Goal: Check status: Check status

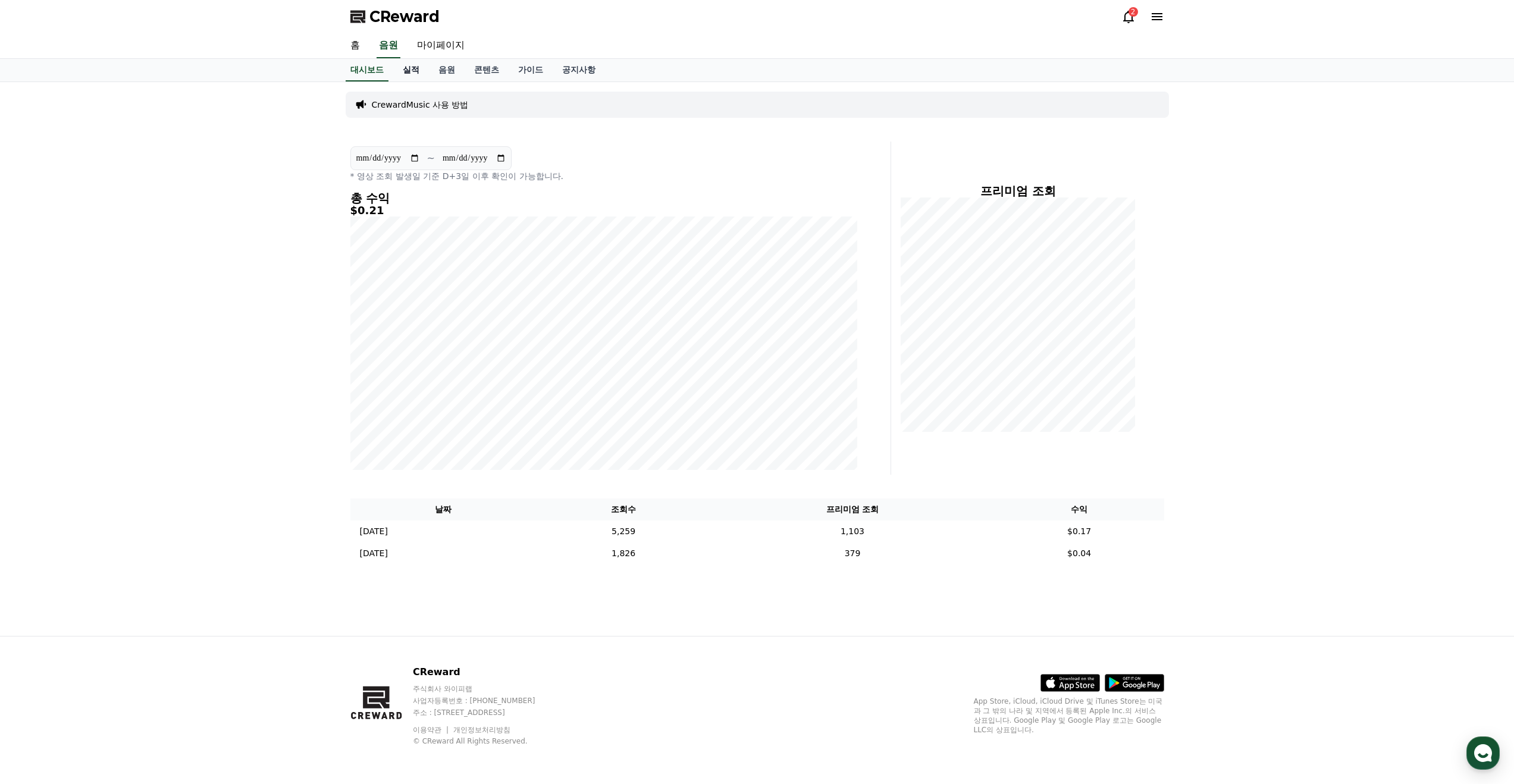
click at [404, 66] on link "실적" at bounding box center [411, 70] width 36 height 22
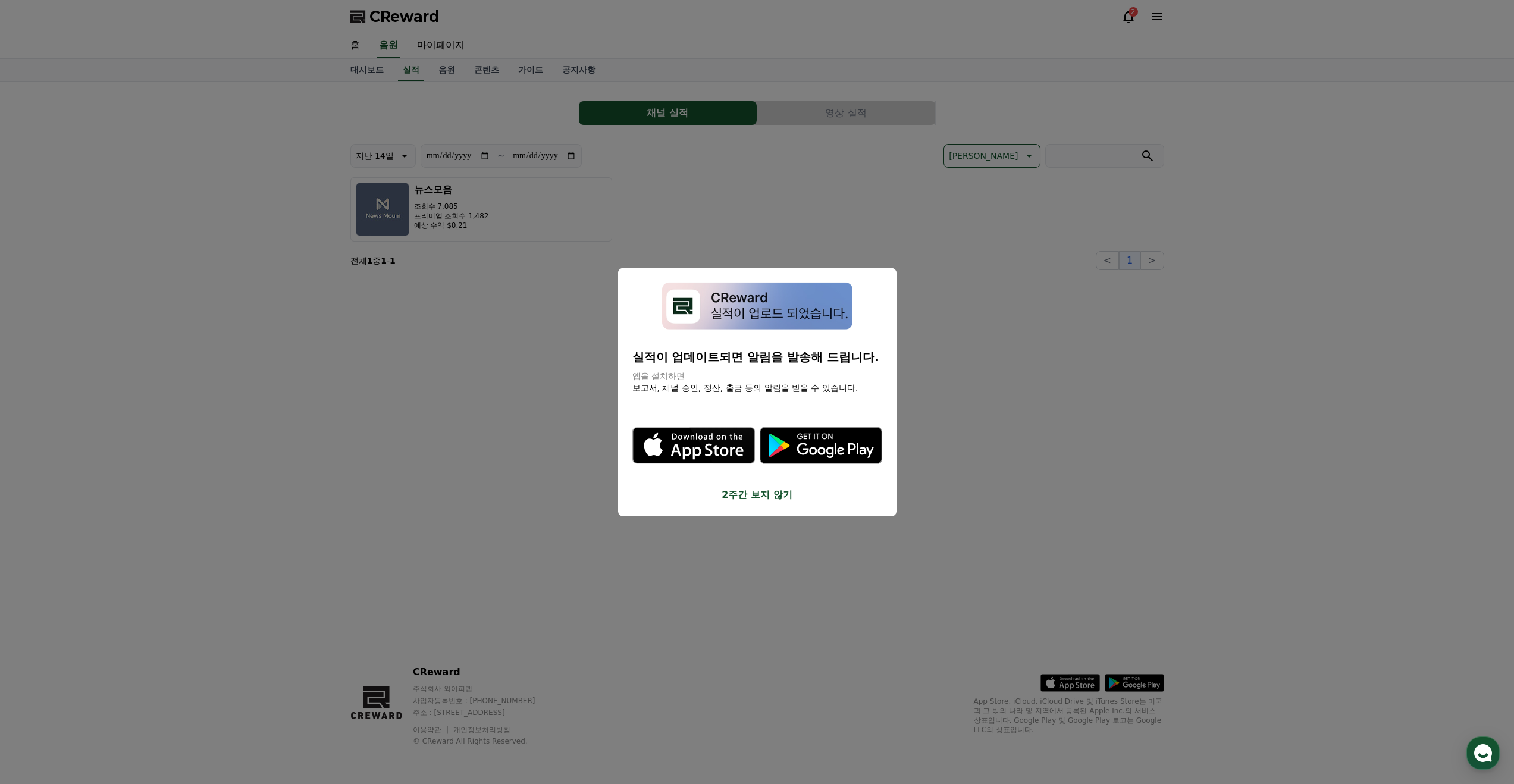
click at [761, 496] on button "2주간 보지 않기" at bounding box center [757, 494] width 249 height 14
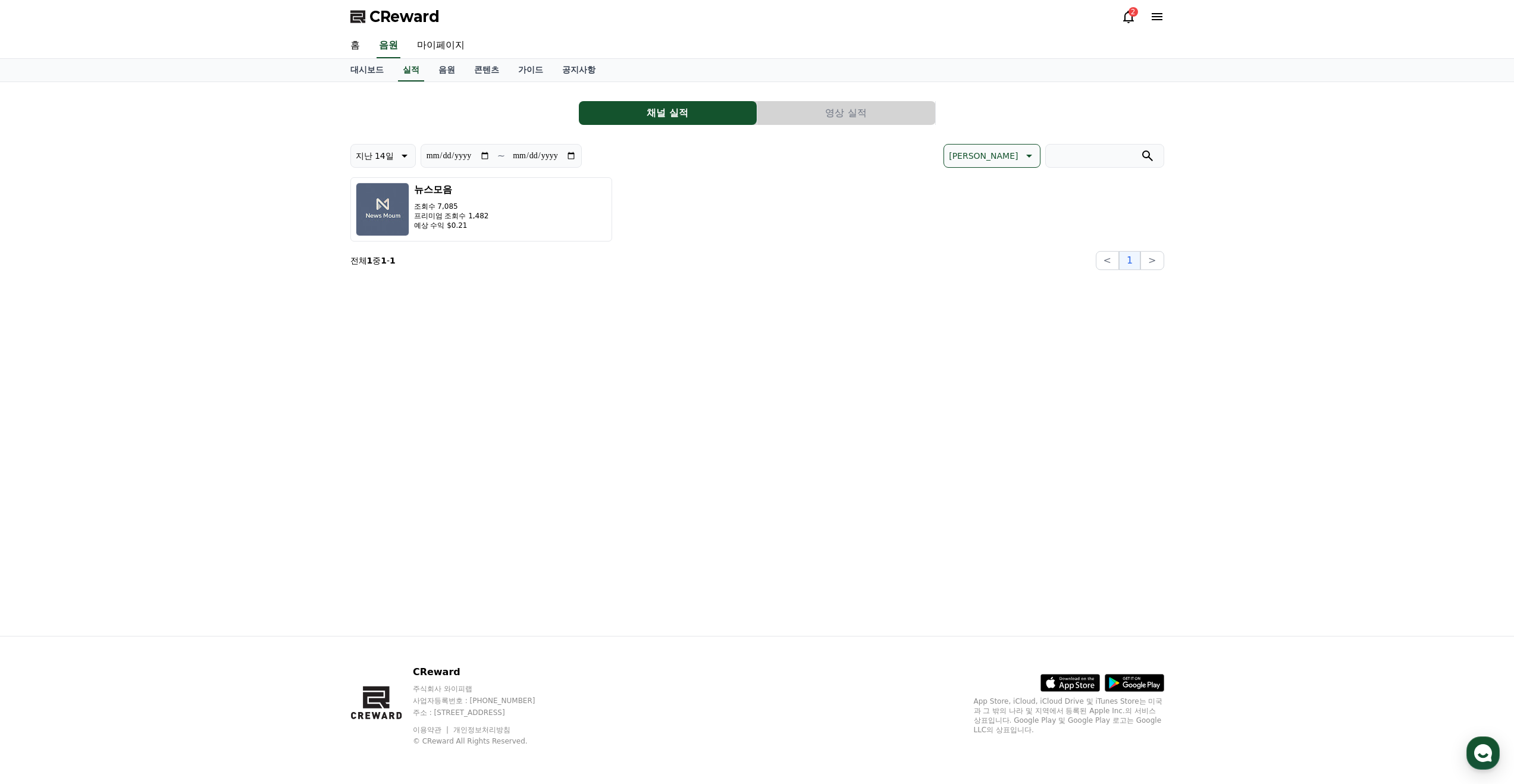
click at [870, 114] on button "영상 실적" at bounding box center [846, 113] width 178 height 24
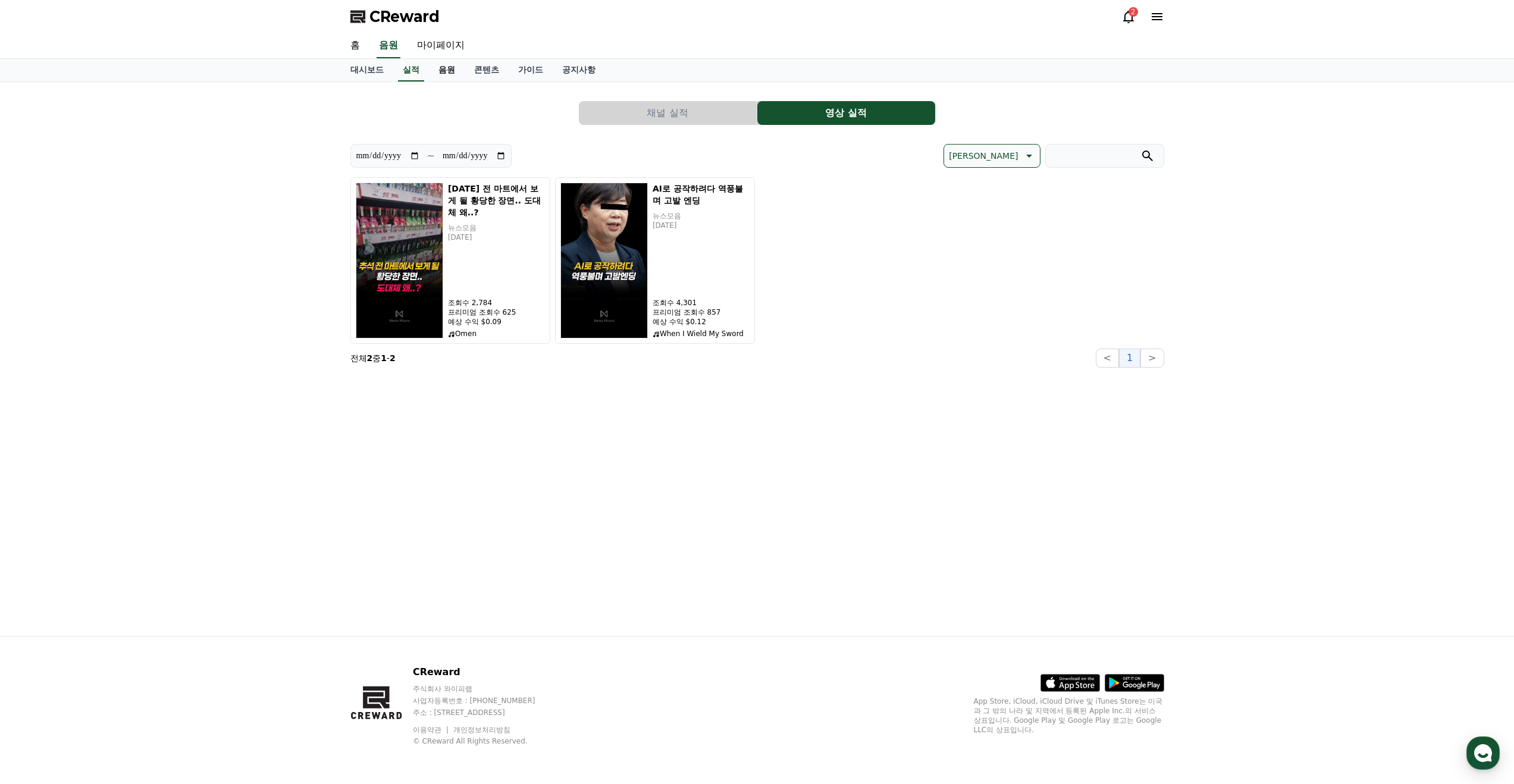
click at [445, 69] on link "음원" at bounding box center [447, 70] width 36 height 22
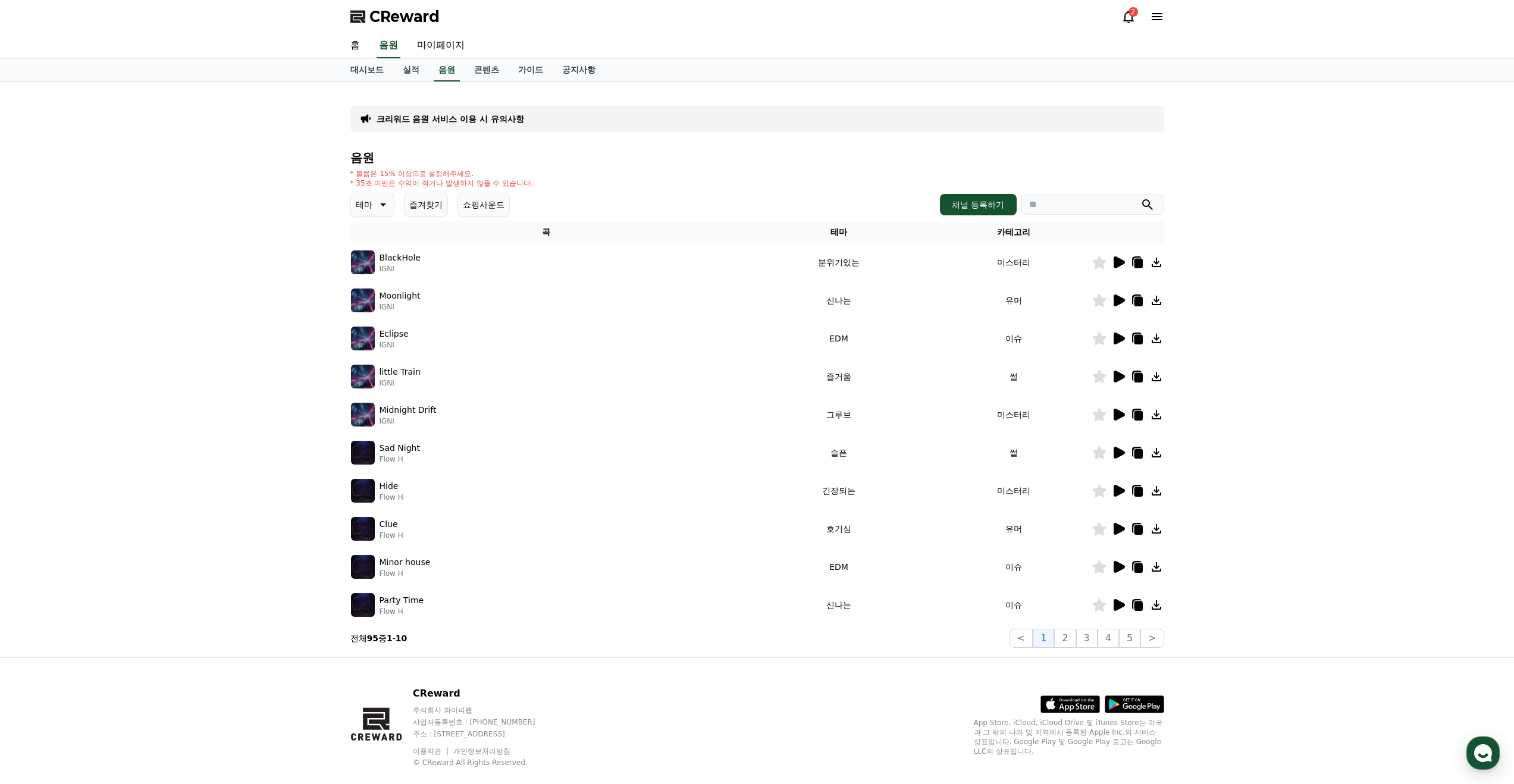
click at [1101, 205] on input "search" at bounding box center [1092, 204] width 143 height 20
type input "*"
type input "******"
click at [1140, 197] on button "submit" at bounding box center [1147, 204] width 14 height 14
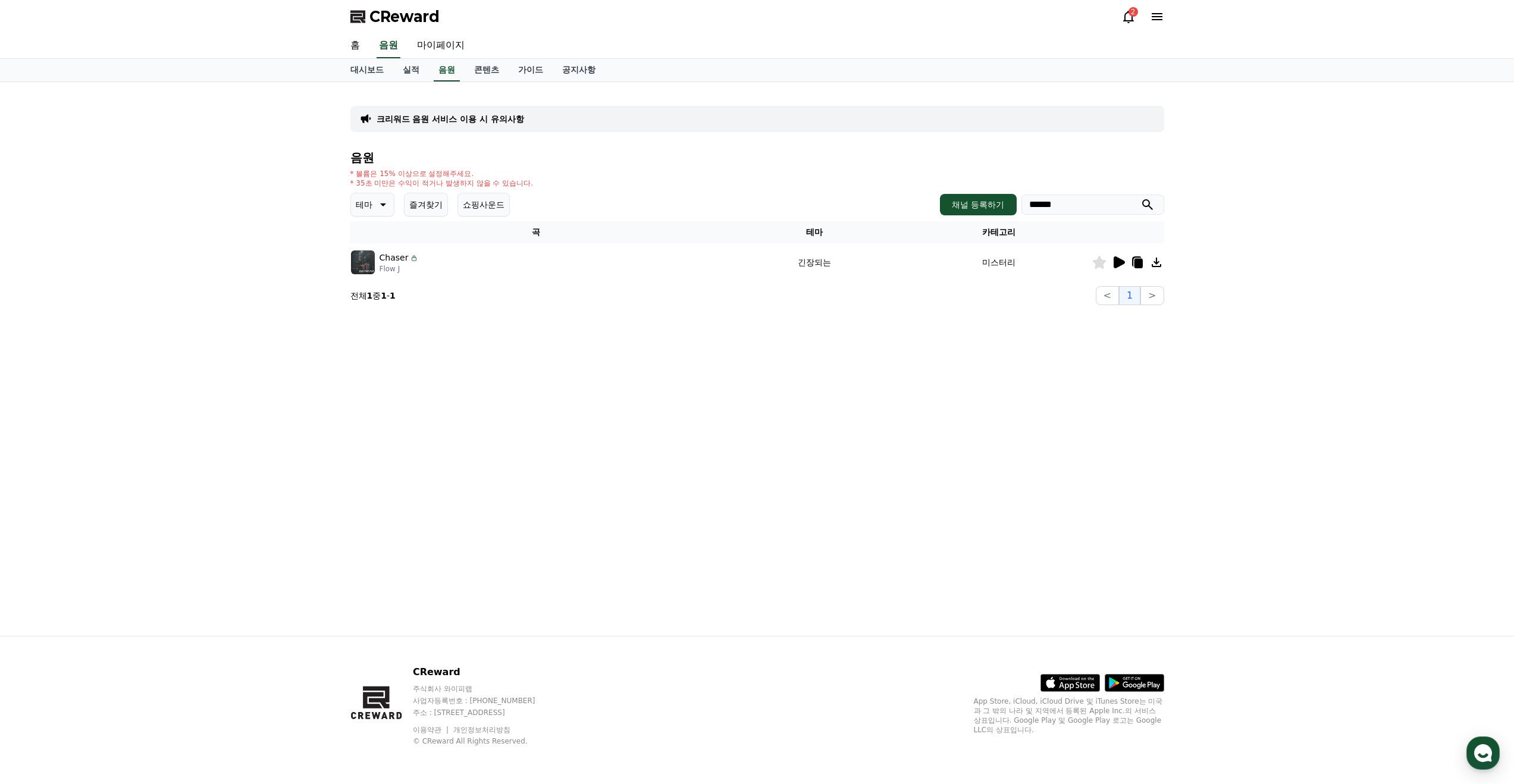
click at [1096, 264] on icon at bounding box center [1098, 262] width 13 height 13
